Goal: Register for event/course

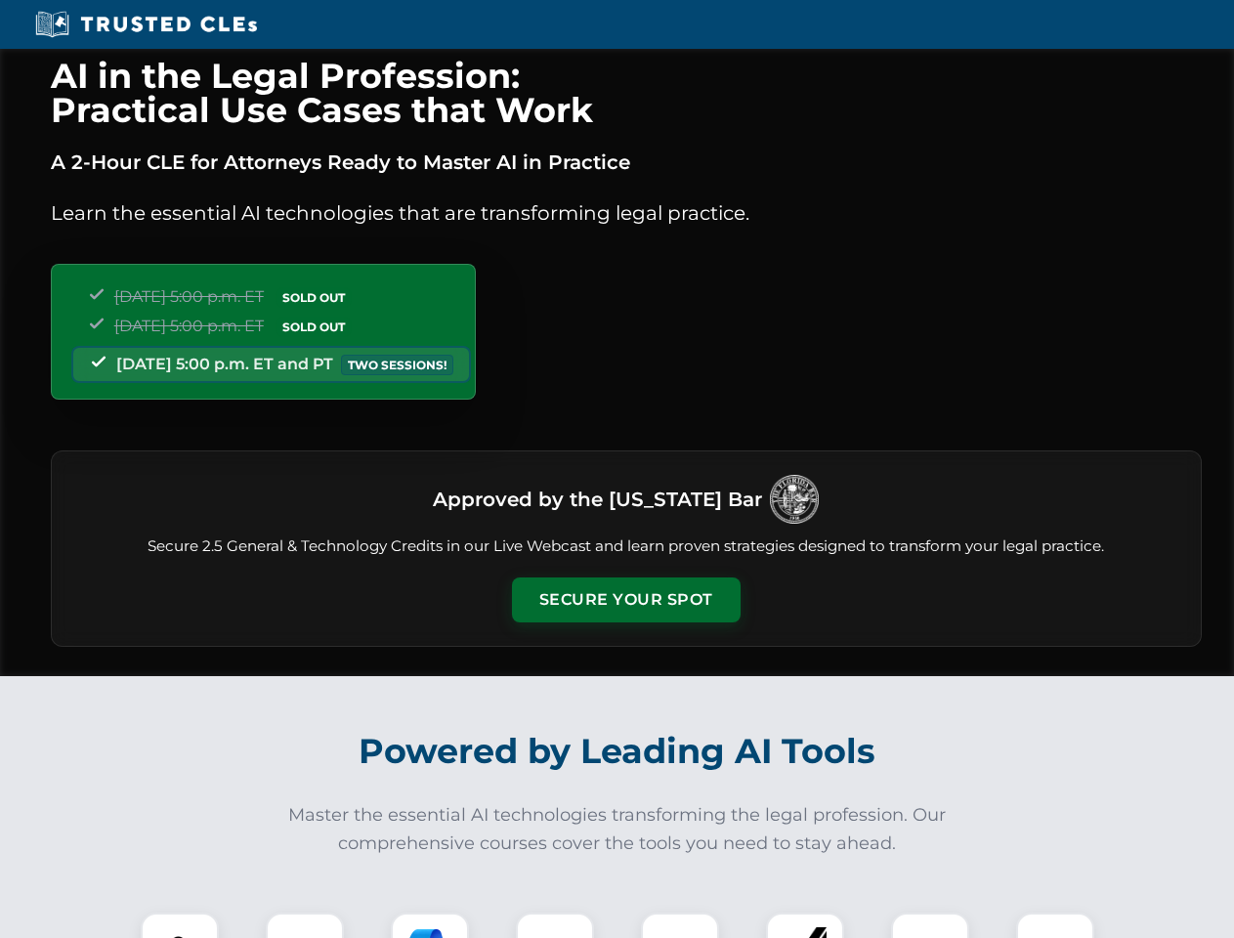
click at [625, 600] on button "Secure Your Spot" at bounding box center [626, 599] width 229 height 45
click at [180, 925] on img at bounding box center [179, 951] width 57 height 57
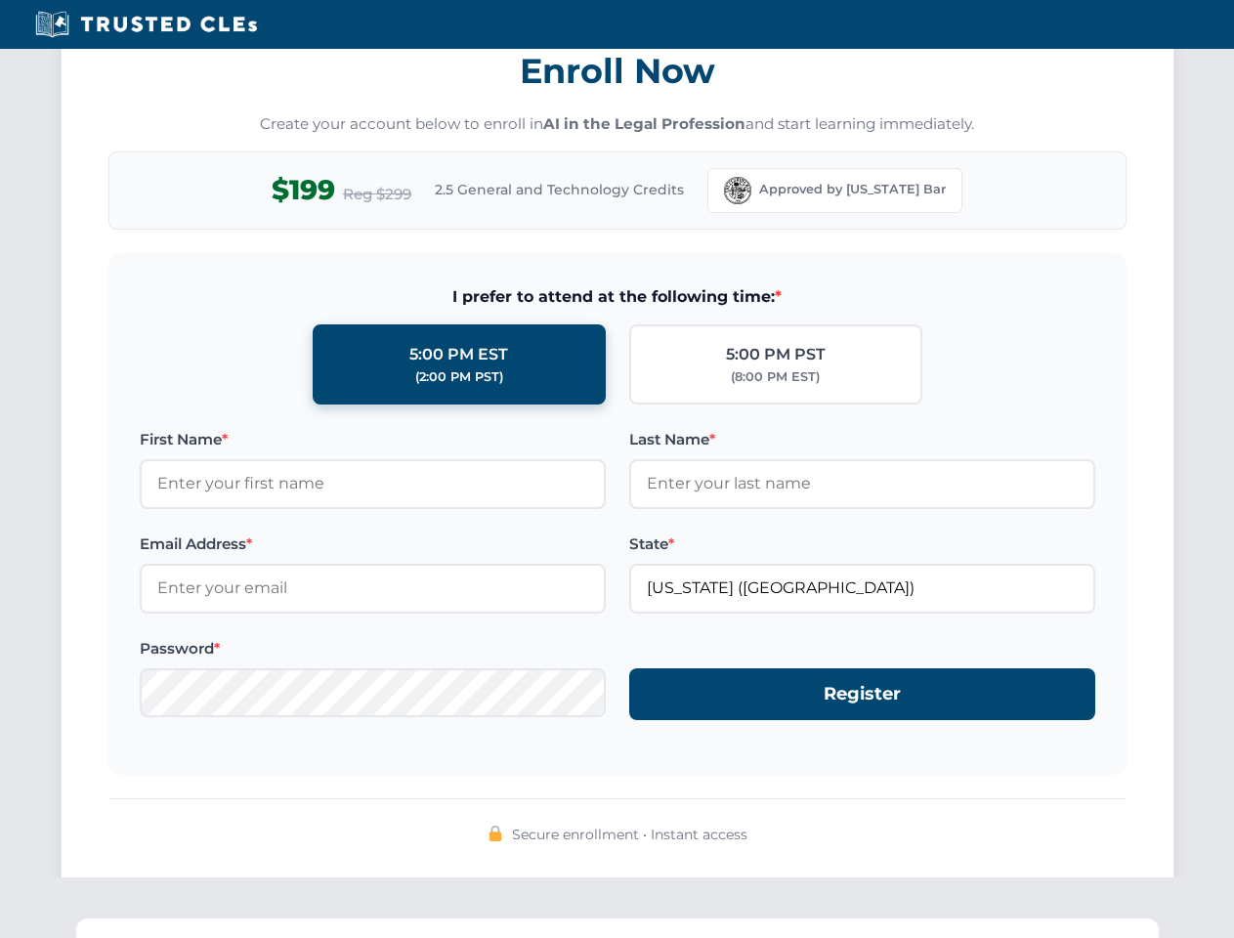
scroll to position [1917, 0]
